Goal: Information Seeking & Learning: Understand process/instructions

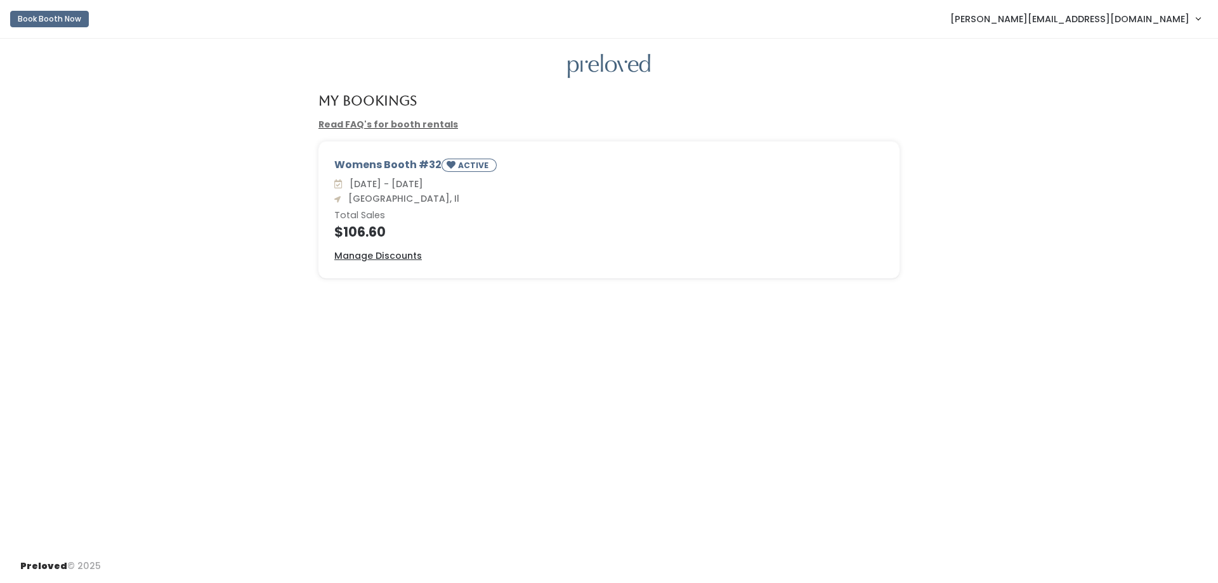
click at [378, 123] on link "Read FAQ's for booth rentals" at bounding box center [389, 124] width 140 height 13
